Goal: Task Accomplishment & Management: Manage account settings

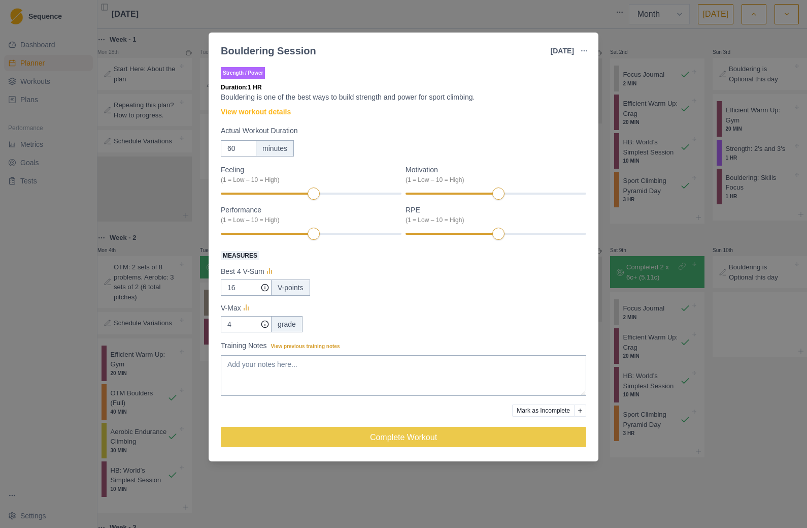
select select "month"
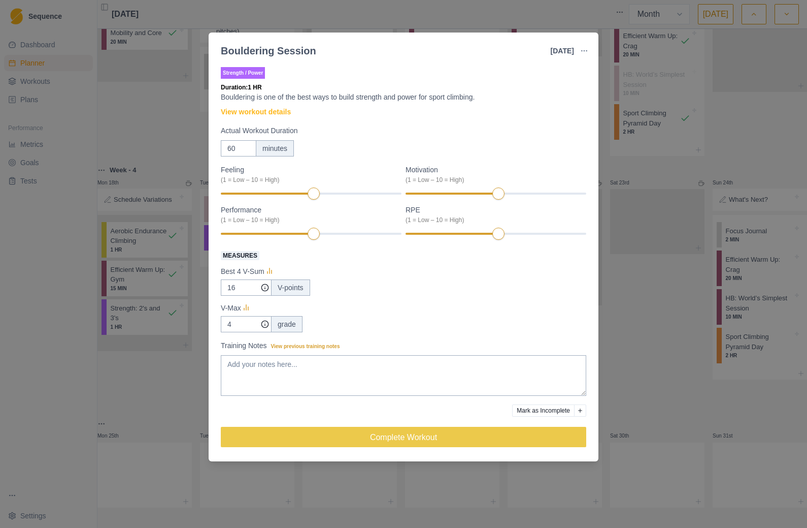
click at [678, 210] on div "Bouldering Session [DATE] Link To Goal View Workout Metrics Edit Original Worko…" at bounding box center [403, 264] width 807 height 528
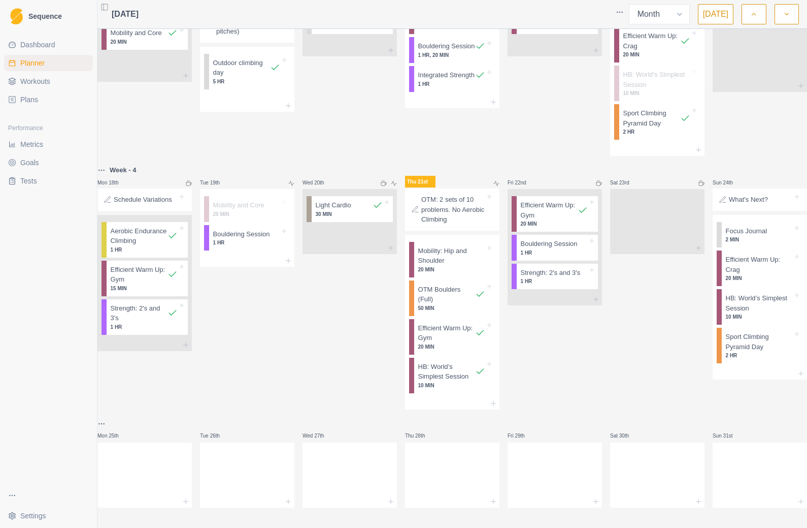
click at [264, 246] on p "1 HR" at bounding box center [246, 243] width 67 height 8
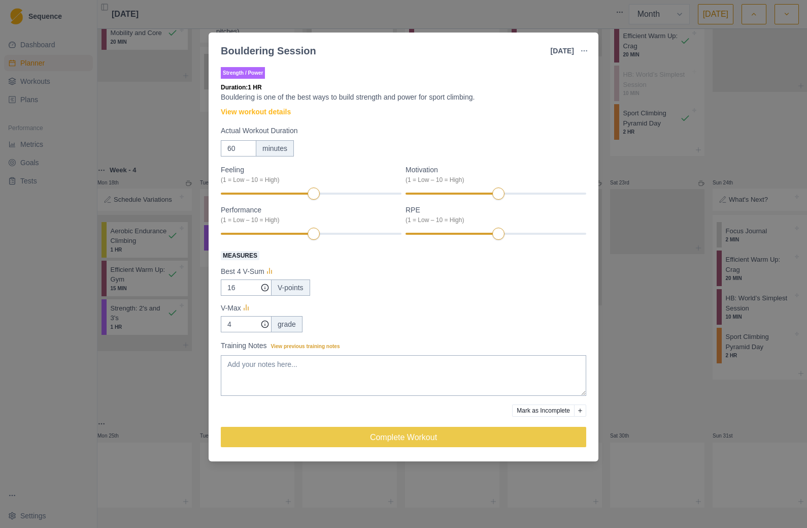
click at [435, 439] on button "Complete Workout" at bounding box center [404, 437] width 366 height 20
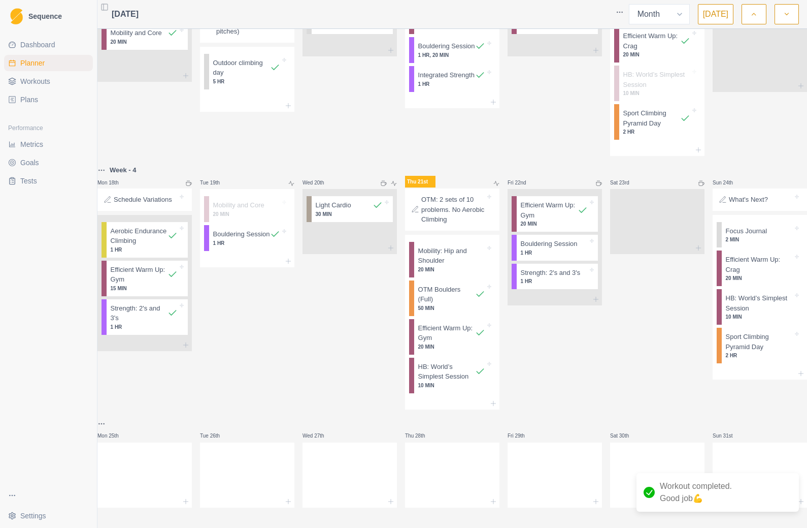
click at [552, 249] on p "Bouldering Session" at bounding box center [549, 244] width 57 height 10
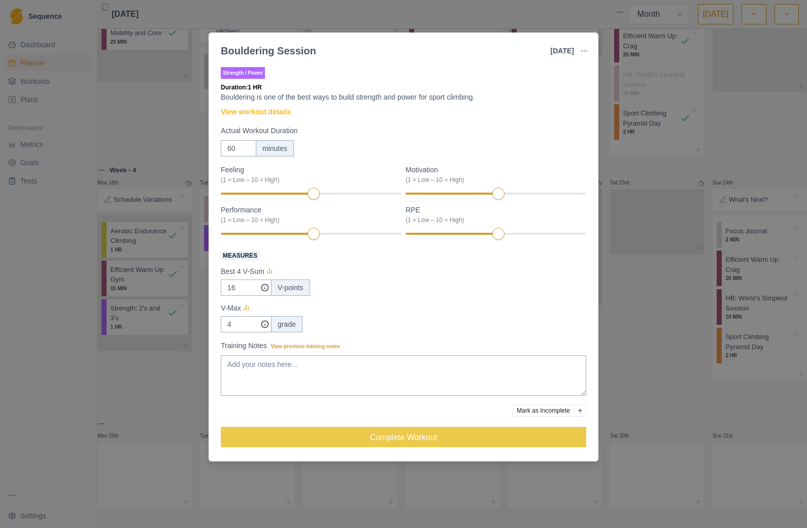
click at [643, 271] on div "Bouldering Session [DATE] Link To Goal View Workout Metrics Edit Original Worko…" at bounding box center [403, 264] width 807 height 528
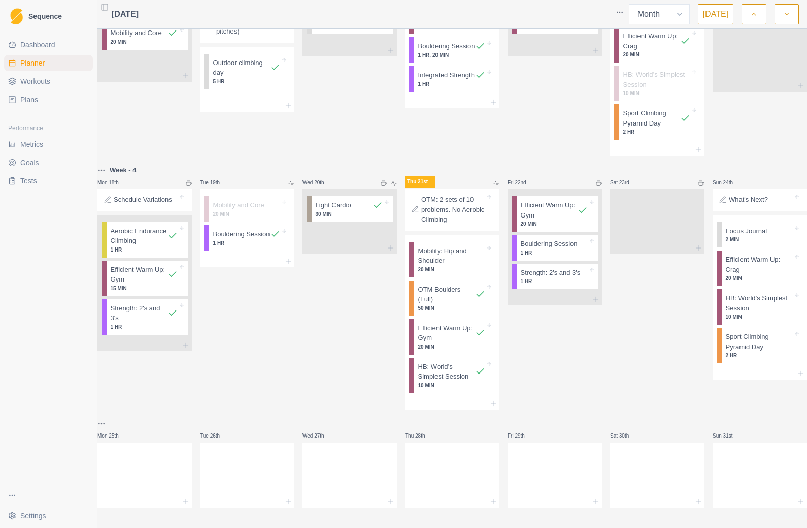
scroll to position [608, 0]
click at [493, 399] on icon at bounding box center [493, 403] width 8 height 8
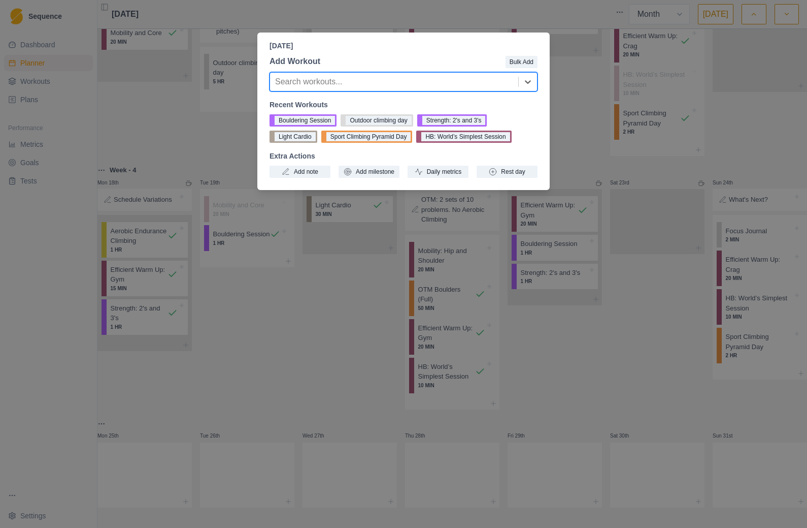
click at [380, 168] on button "Add milestone" at bounding box center [369, 172] width 61 height 12
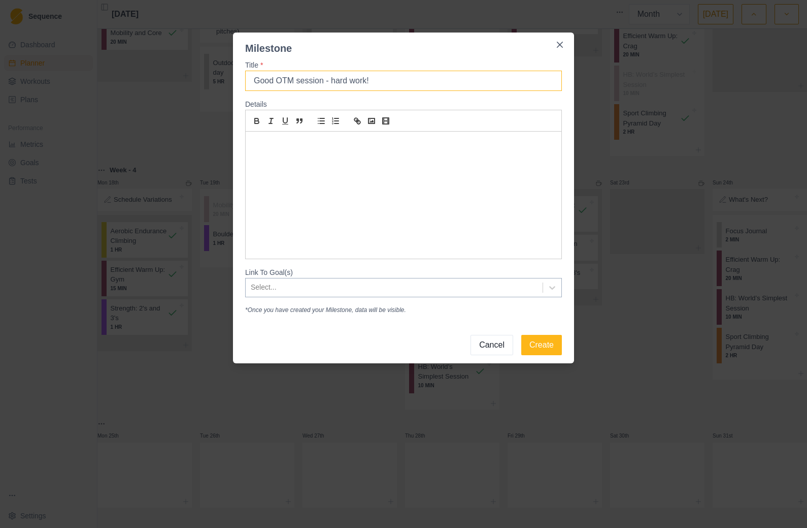
type input "Good OTM session - hard work!"
click at [557, 351] on button "Create" at bounding box center [541, 345] width 41 height 20
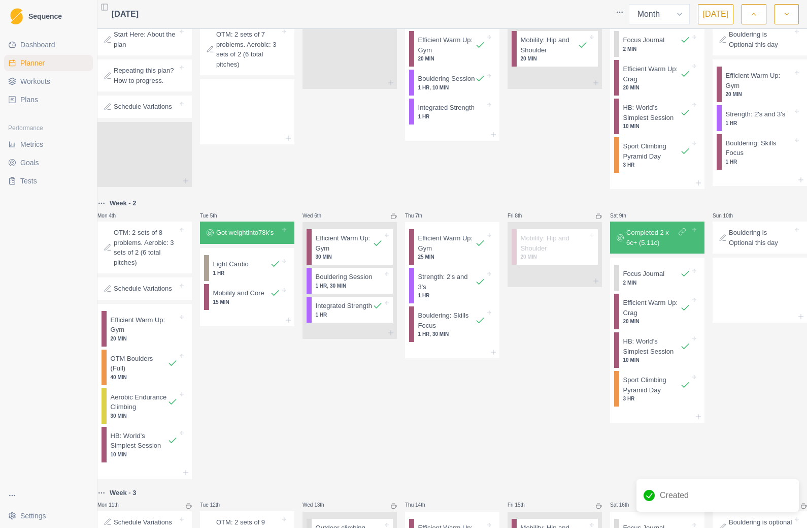
click at [4, 28] on div "Sequence" at bounding box center [48, 16] width 97 height 32
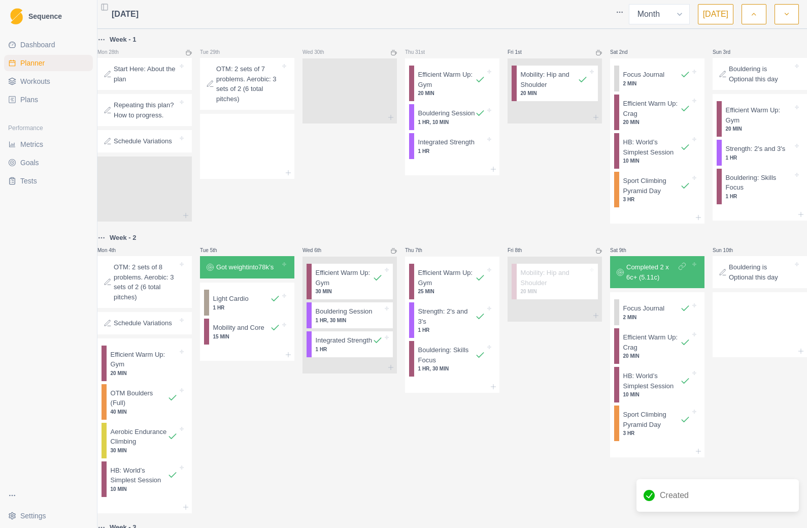
scroll to position [-1, 0]
click at [38, 49] on span "Dashboard" at bounding box center [37, 45] width 35 height 10
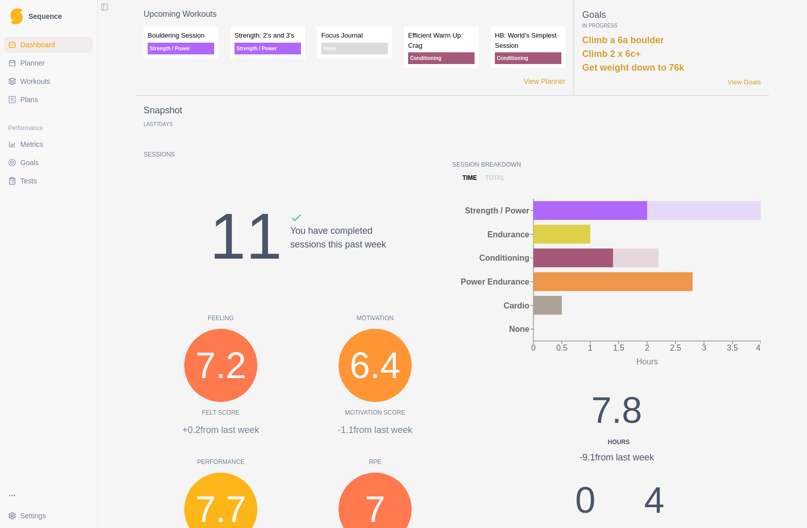
select select "month"
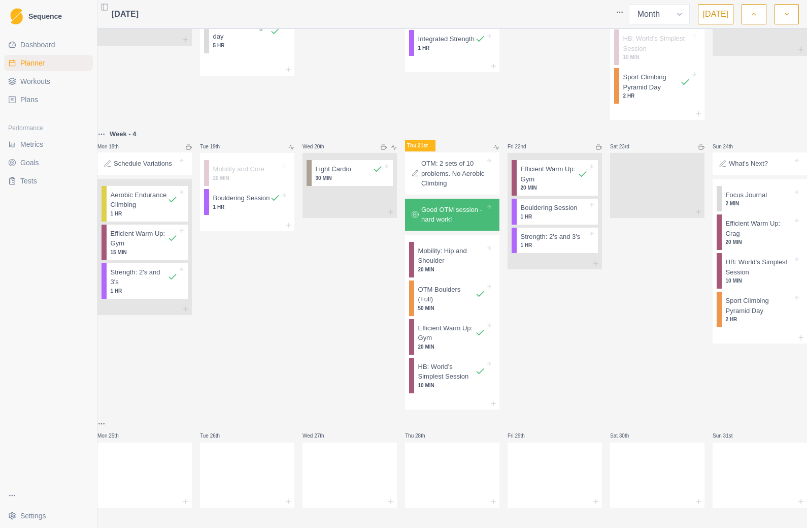
scroll to position [644, 0]
click at [553, 203] on p "Bouldering Session" at bounding box center [549, 208] width 57 height 10
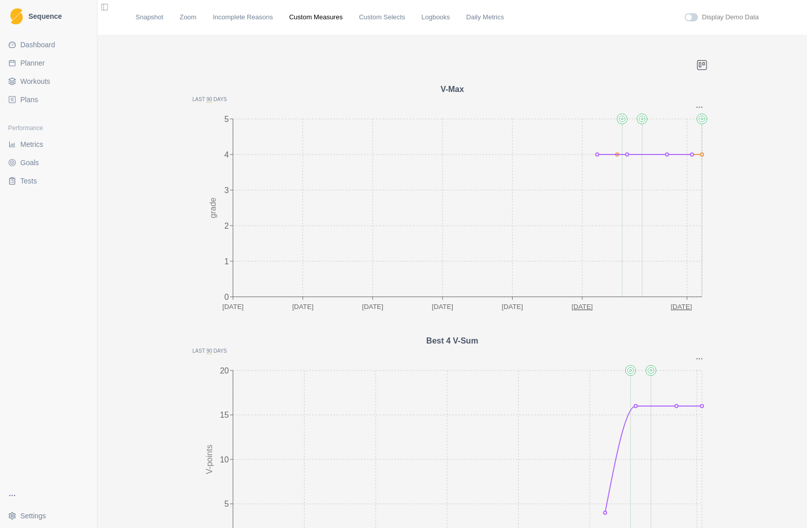
click at [30, 63] on span "Planner" at bounding box center [32, 63] width 24 height 10
select select "month"
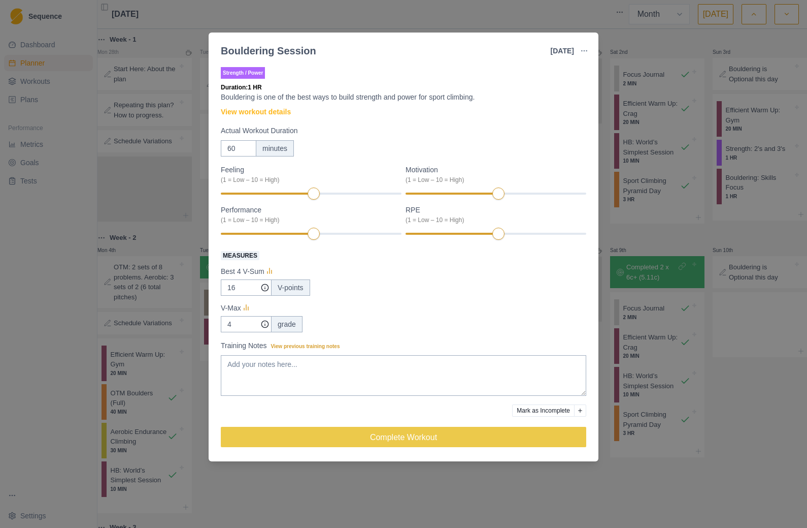
click at [27, 68] on div "Bouldering Session [DATE] Link To Goal View Workout Metrics Edit Original Worko…" at bounding box center [403, 264] width 807 height 528
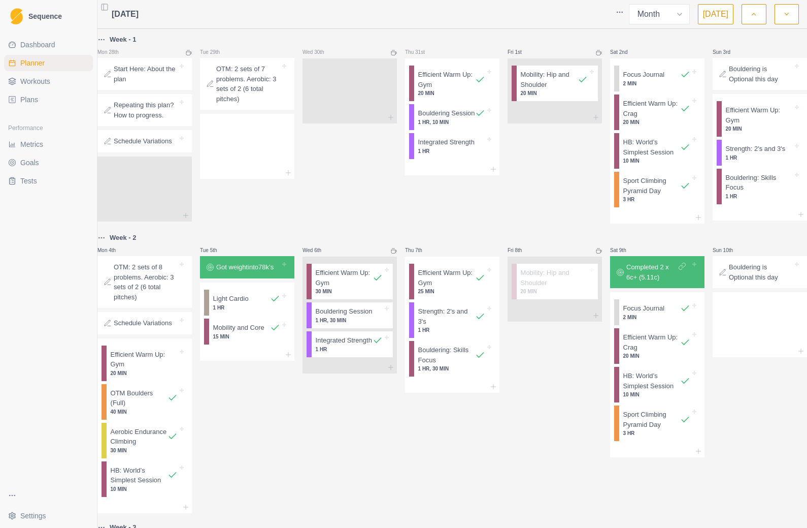
click at [21, 146] on span "Metrics" at bounding box center [31, 144] width 23 height 10
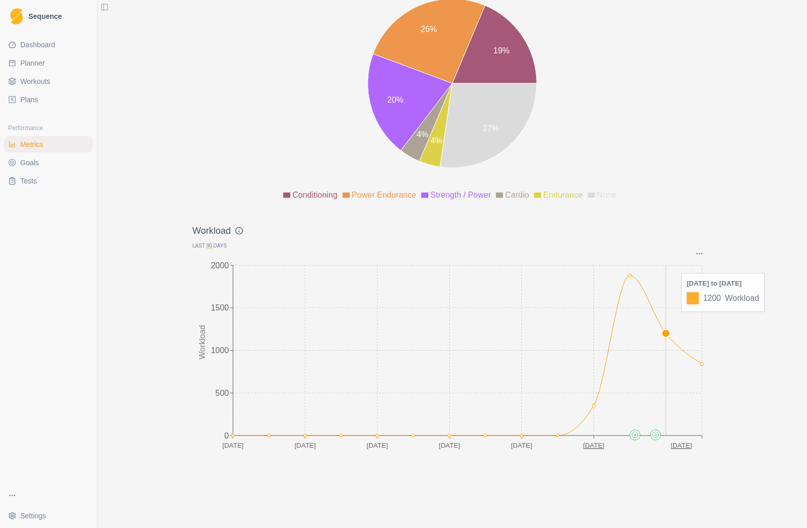
scroll to position [1190, 0]
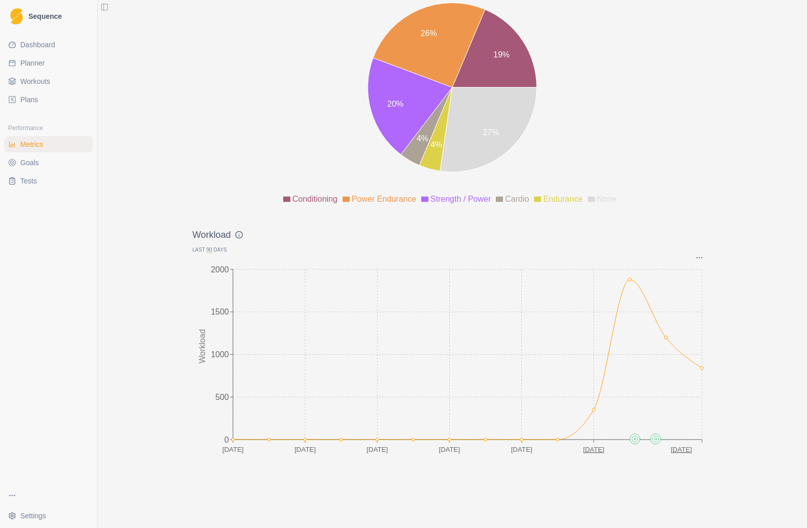
click at [704, 370] on icon "[DATE] [DATE] Jun [DATE] [DATE] [DATE] Aug 0 500 1000 1500 2000 Workload" at bounding box center [452, 363] width 520 height 203
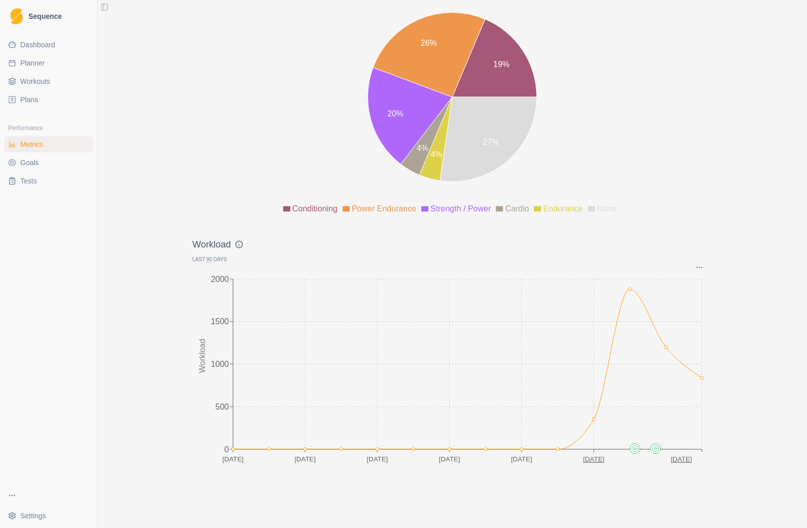
scroll to position [1180, 0]
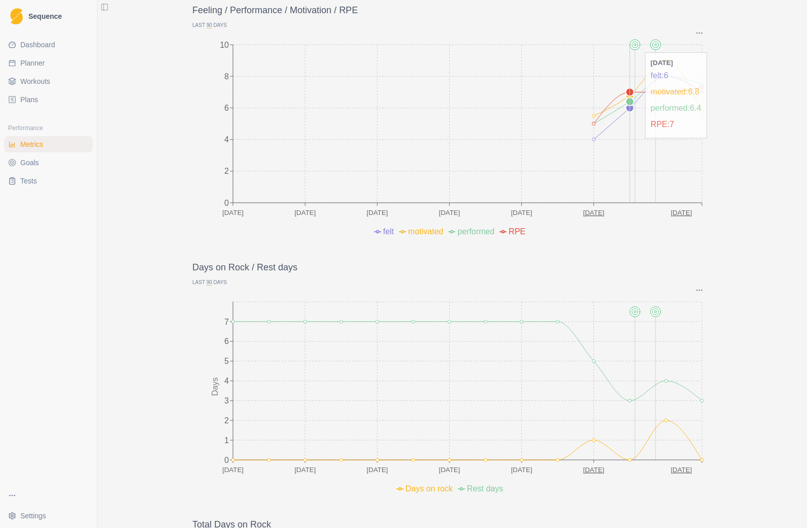
click at [27, 62] on span "Planner" at bounding box center [32, 63] width 24 height 10
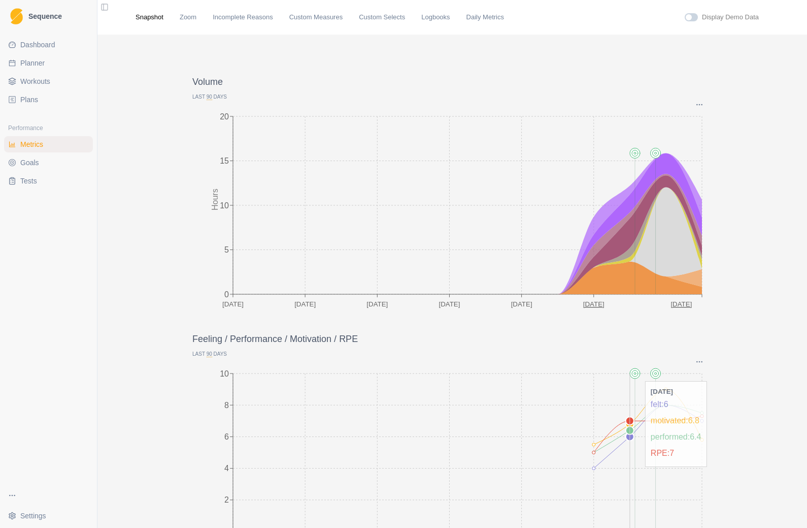
select select "month"
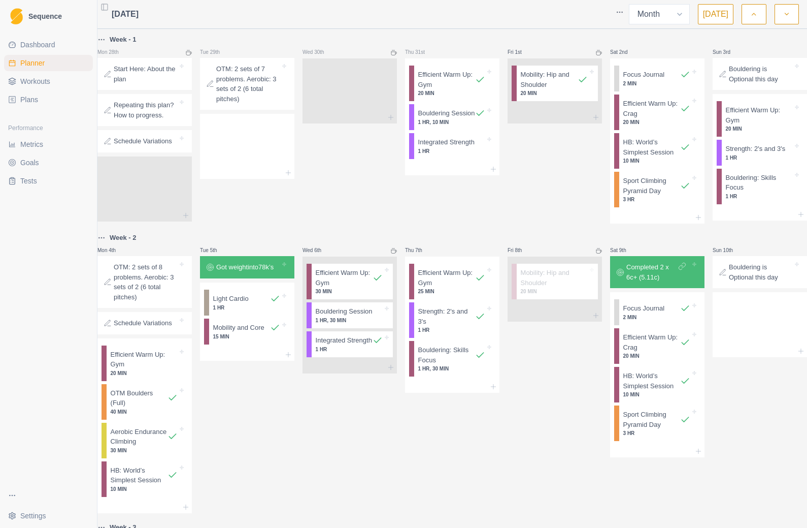
click at [147, 446] on p "Aerobic Endurance Climbing" at bounding box center [139, 437] width 57 height 20
select select "7"
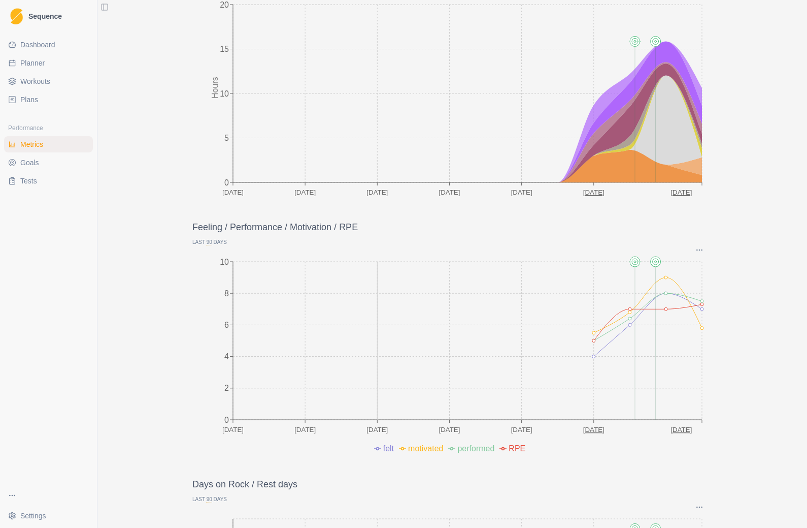
click at [22, 164] on span "Goals" at bounding box center [29, 162] width 19 height 10
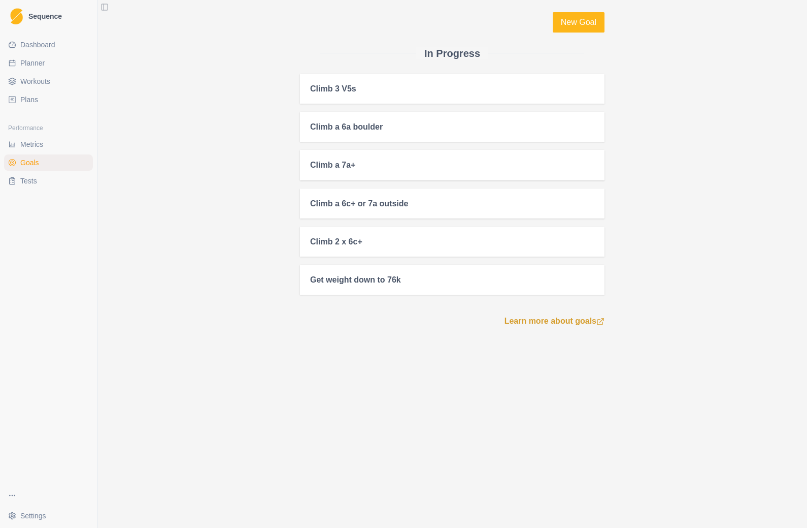
click at [268, 386] on div "New Goal In Progress Climb 3 V5s Climb a 6a boulder Climb a 7a+ Climb a 6c+ or …" at bounding box center [452, 264] width 710 height 528
click at [283, 374] on div "New Goal In Progress Climb 3 V5s Climb a 6a boulder Climb a 7a+ Climb a 6c+ or …" at bounding box center [452, 264] width 710 height 528
